Goal: Task Accomplishment & Management: Manage account settings

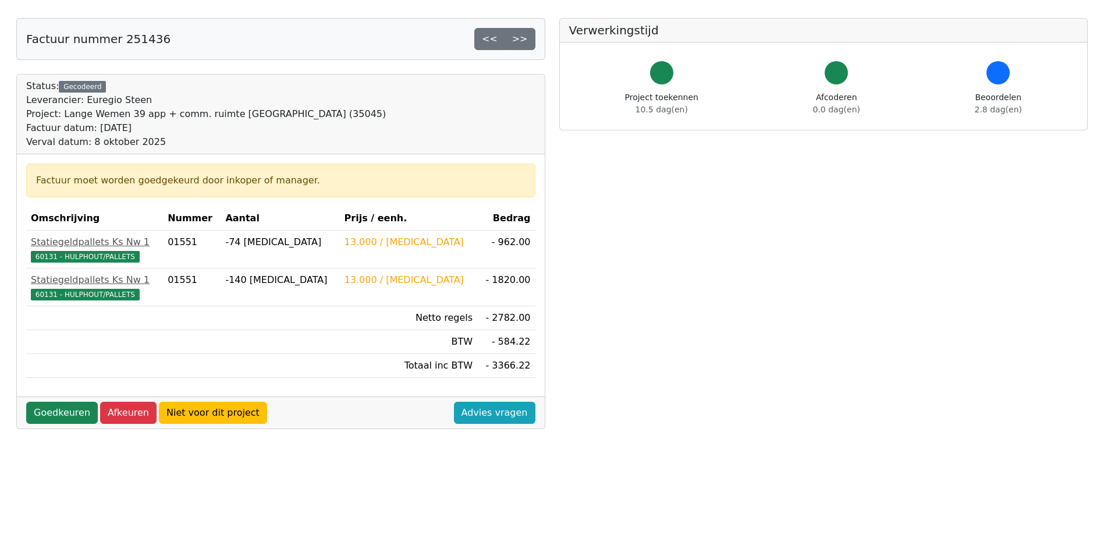
scroll to position [175, 0]
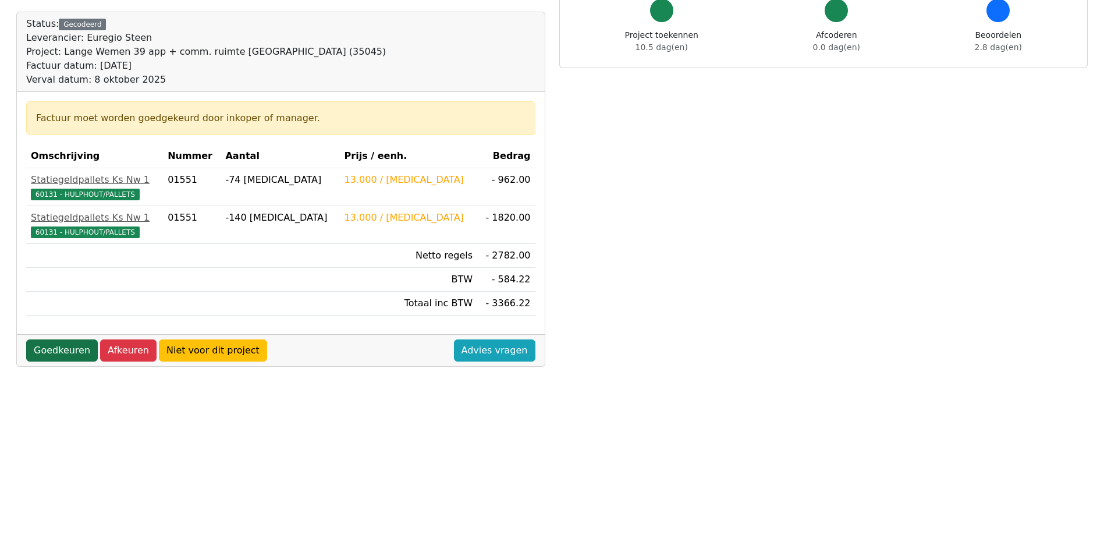
click at [64, 353] on link "Goedkeuren" at bounding box center [62, 350] width 72 height 22
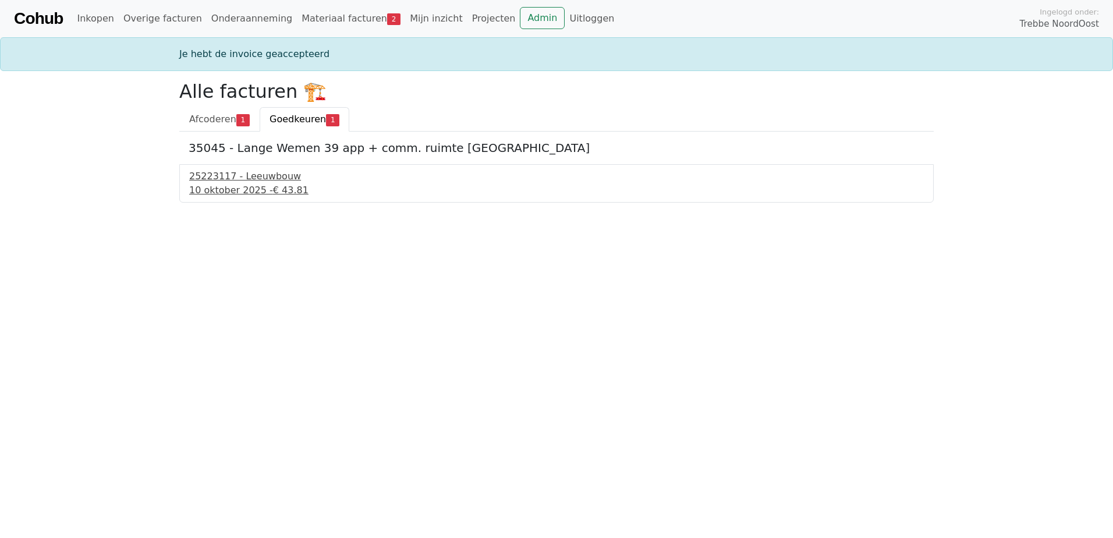
click at [242, 179] on div "25223117 - Leeuwbouw" at bounding box center [556, 176] width 734 height 14
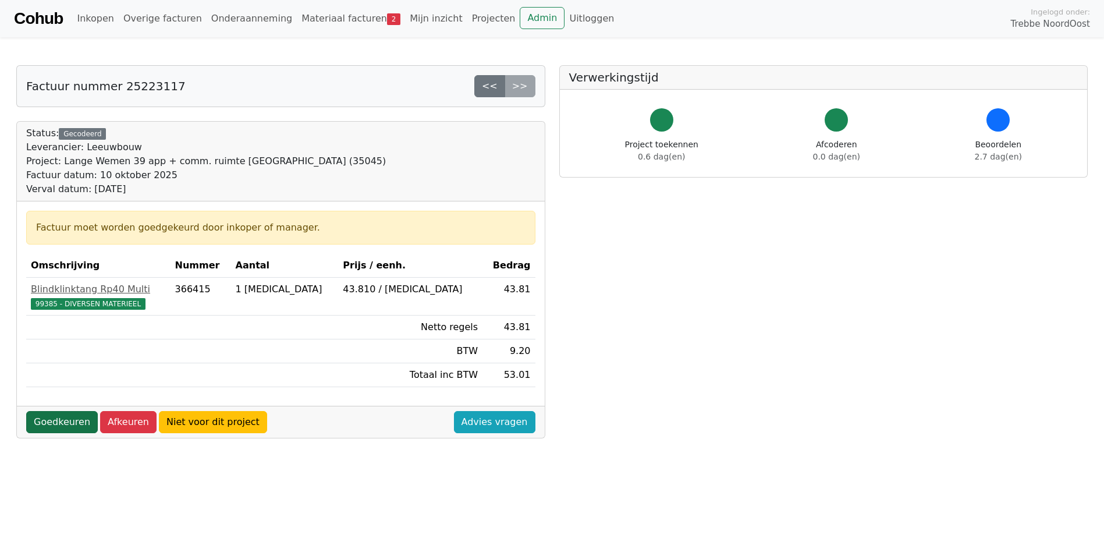
click at [66, 420] on link "Goedkeuren" at bounding box center [62, 422] width 72 height 22
